Goal: Feedback & Contribution: Leave review/rating

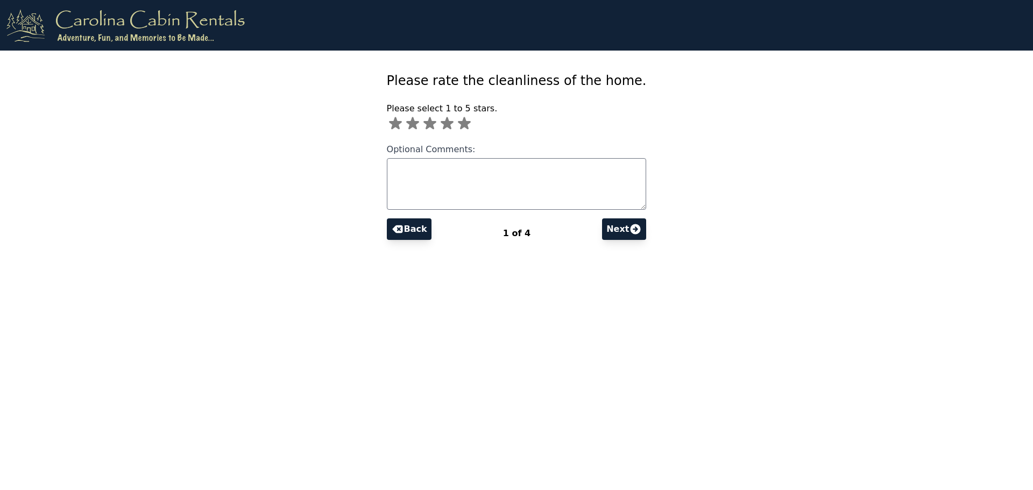
click at [471, 124] on icon at bounding box center [464, 123] width 13 height 12
click at [609, 236] on button "Next" at bounding box center [624, 229] width 44 height 22
click at [484, 128] on icon at bounding box center [475, 123] width 17 height 17
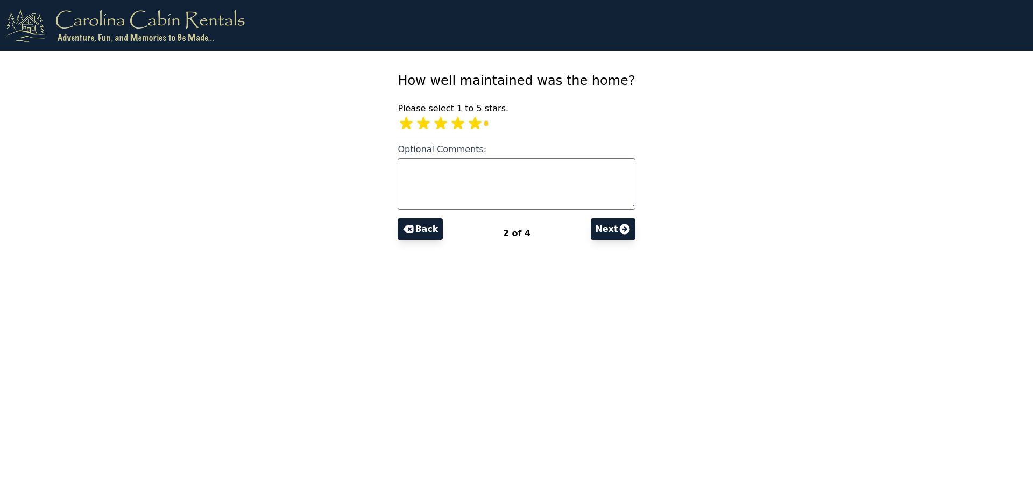
click at [593, 228] on button "Next" at bounding box center [613, 229] width 44 height 22
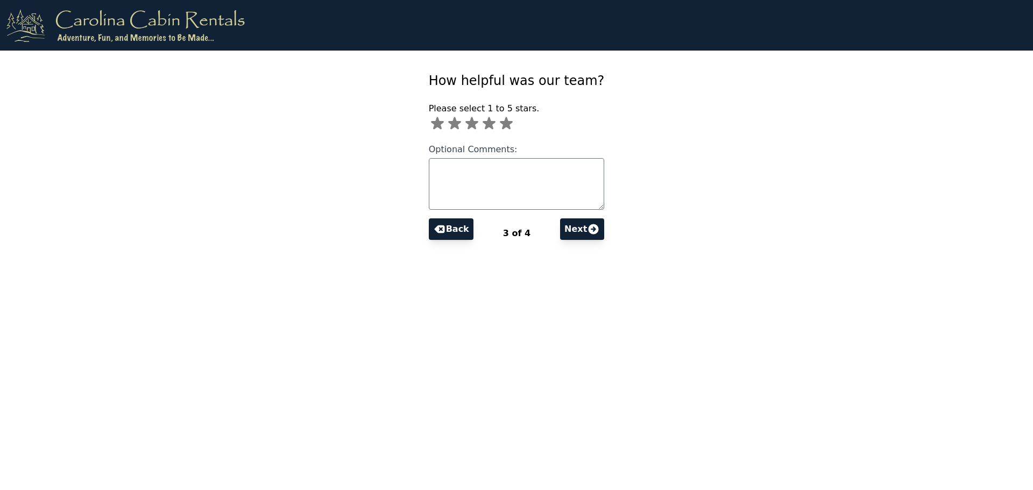
click at [513, 126] on icon at bounding box center [506, 123] width 13 height 12
click at [568, 229] on button "Next" at bounding box center [582, 229] width 44 height 22
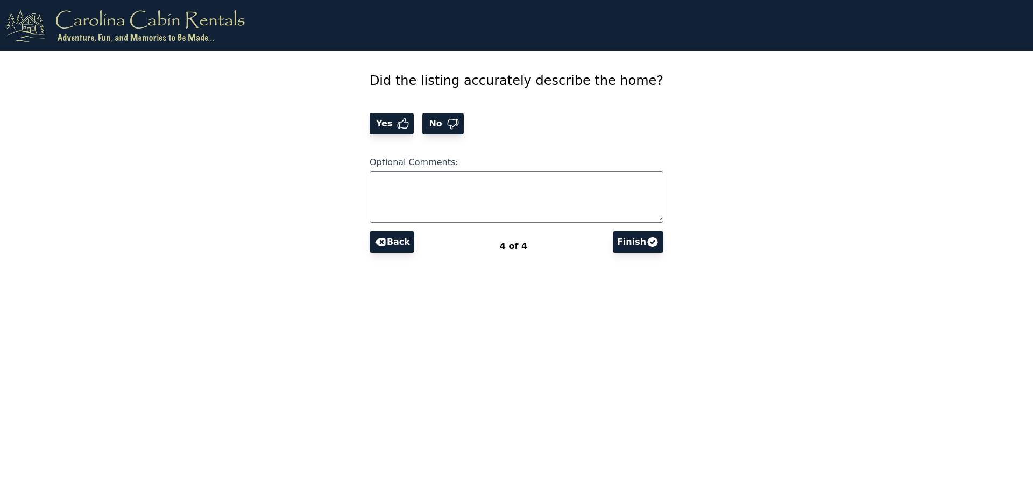
click at [397, 123] on span "Yes" at bounding box center [385, 123] width 23 height 13
click at [619, 243] on button "Finish" at bounding box center [638, 242] width 51 height 22
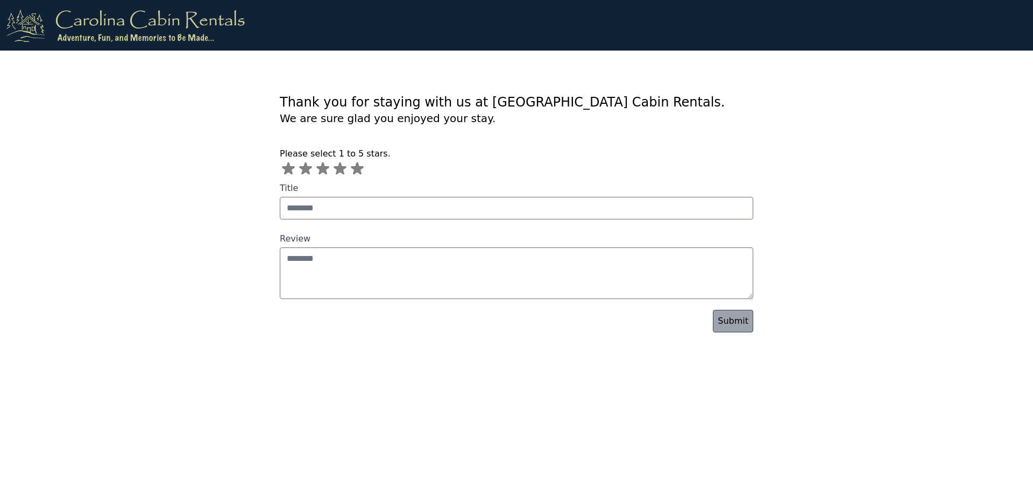
click at [355, 175] on icon at bounding box center [357, 168] width 17 height 17
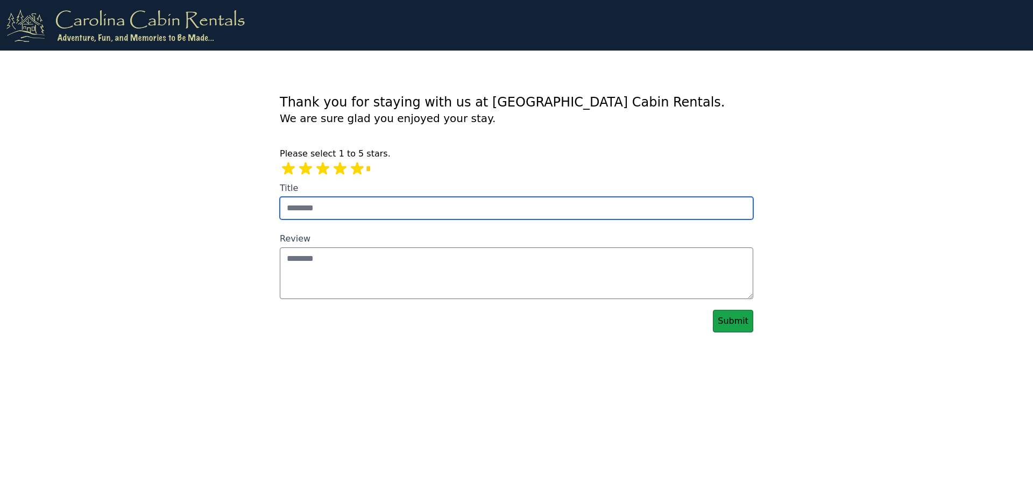
click at [316, 207] on input "Title" at bounding box center [517, 208] width 474 height 23
type input "********"
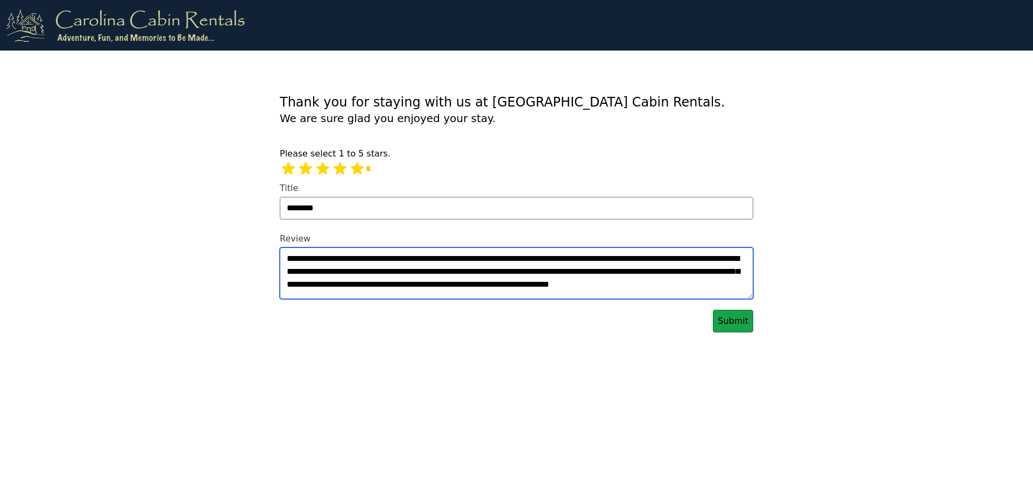
type textarea "**********"
click at [744, 326] on link "Submit" at bounding box center [733, 321] width 40 height 23
